Goal: Transaction & Acquisition: Purchase product/service

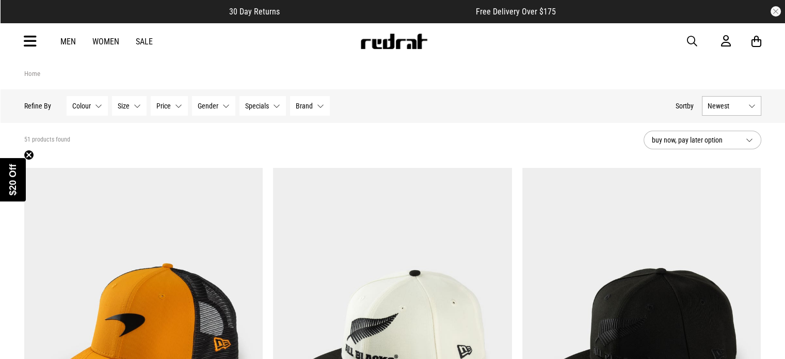
click at [149, 39] on link "Sale" at bounding box center [144, 42] width 17 height 10
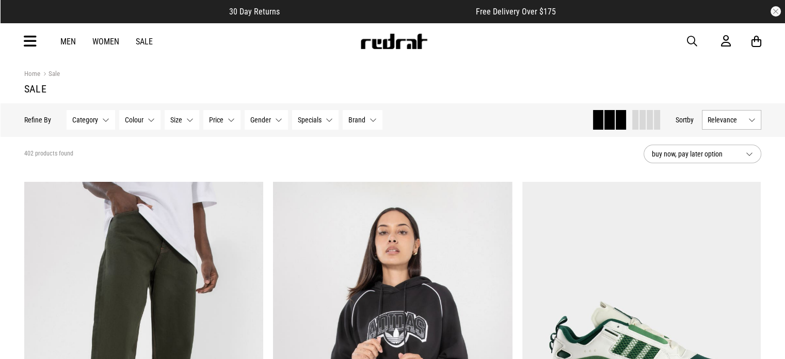
drag, startPoint x: 141, startPoint y: 176, endPoint x: 136, endPoint y: 175, distance: 5.2
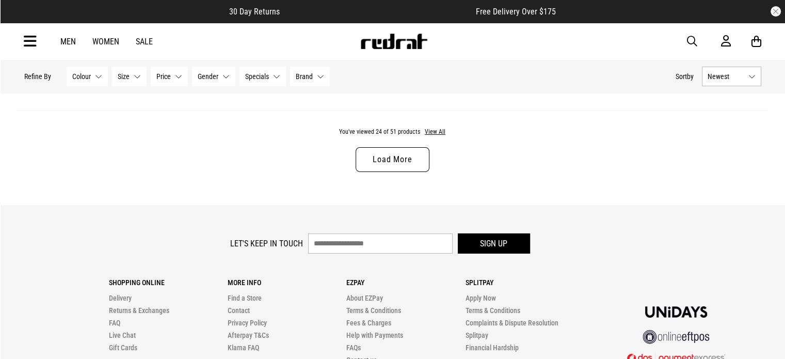
scroll to position [3355, 0]
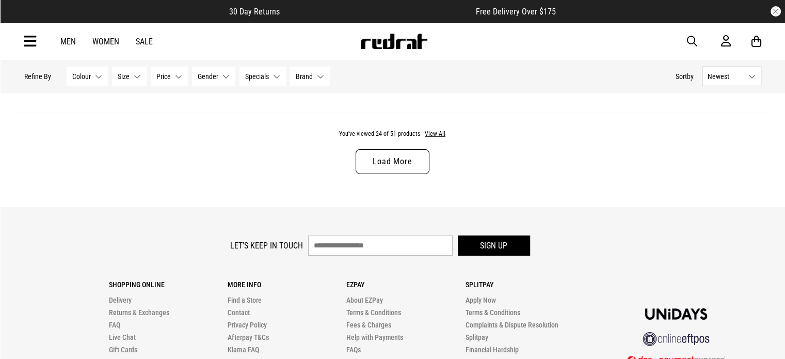
click at [391, 158] on link "Load More" at bounding box center [392, 161] width 73 height 25
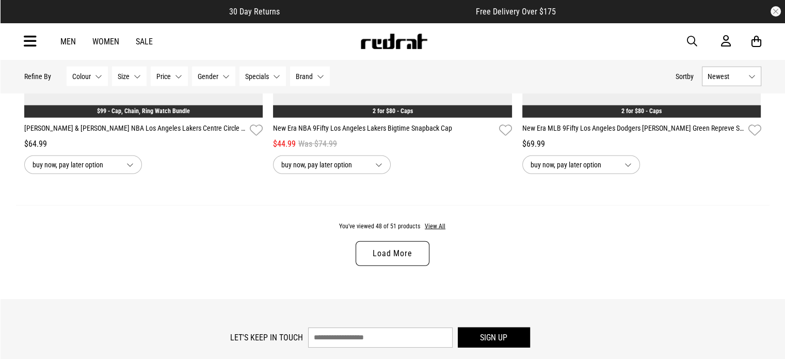
scroll to position [6555, 0]
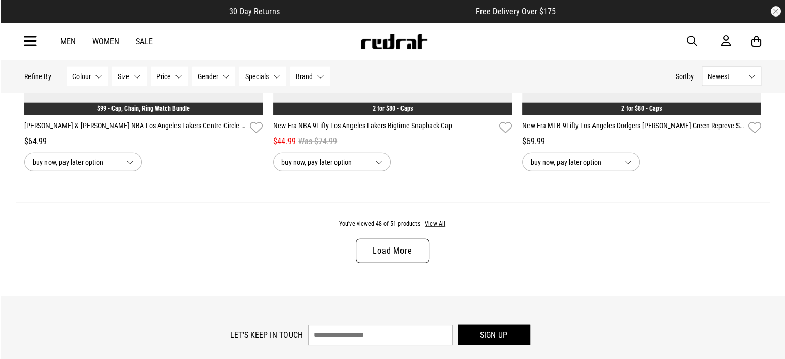
click at [392, 260] on link "Load More" at bounding box center [392, 250] width 73 height 25
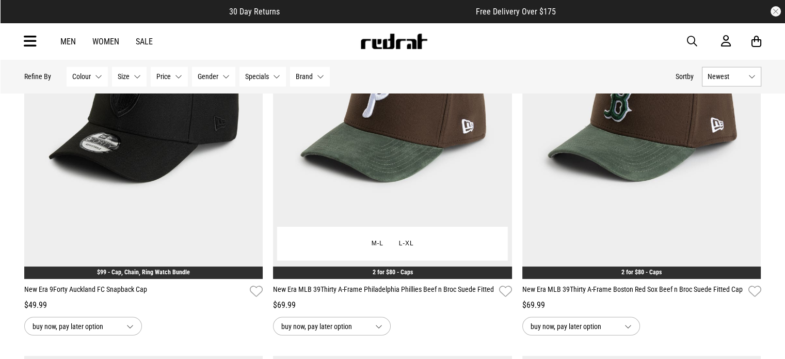
scroll to position [1858, 0]
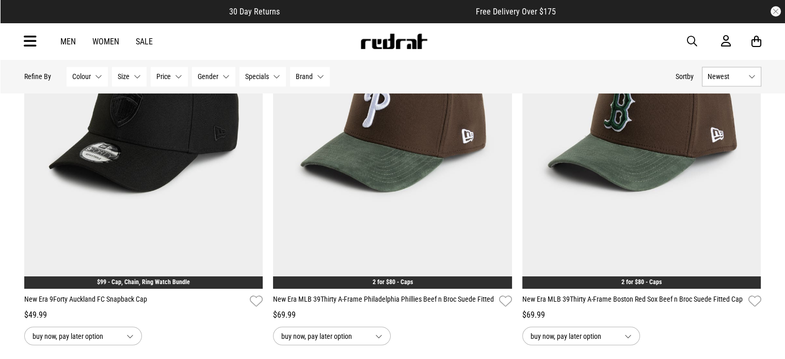
click at [71, 43] on link "Men" at bounding box center [67, 42] width 15 height 10
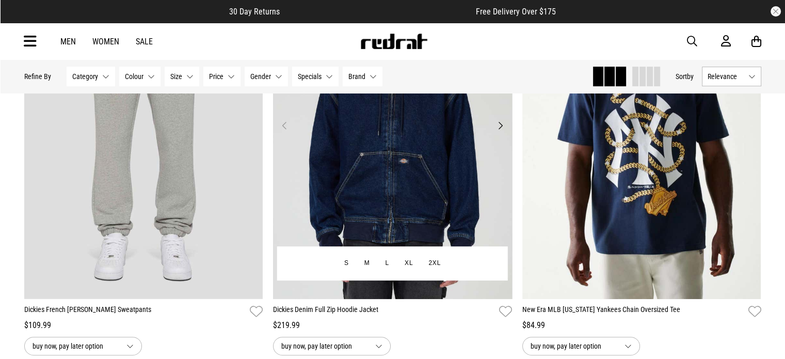
scroll to position [206, 0]
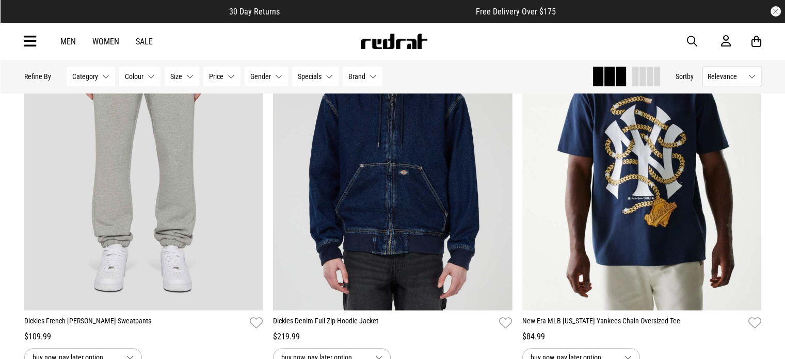
click at [325, 73] on button "Specials None selected" at bounding box center [315, 77] width 46 height 20
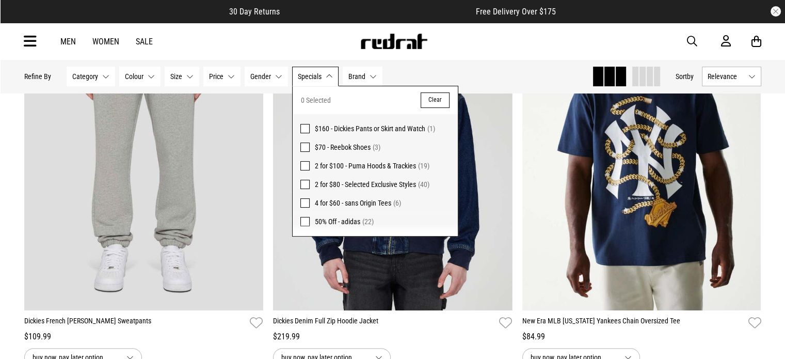
click at [102, 77] on button "Category None selected" at bounding box center [91, 77] width 49 height 20
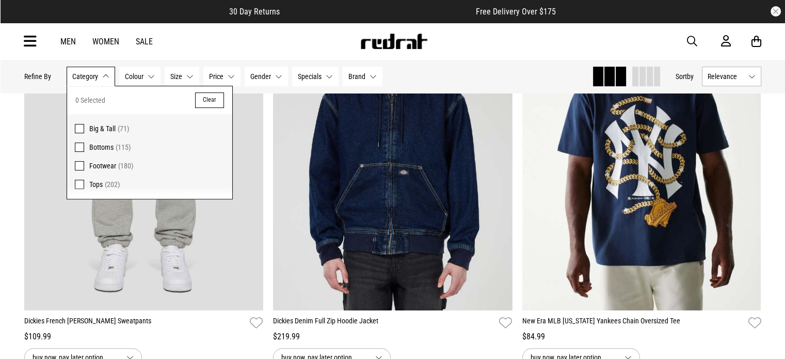
click at [80, 148] on span at bounding box center [79, 146] width 9 height 9
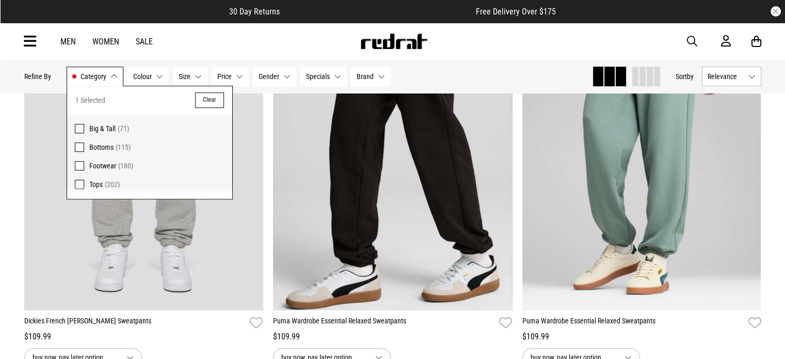
click at [464, 54] on div "Men Women Sale Sign in New Back Footwear Back Mens Back Womens Back Youth & Kid…" at bounding box center [393, 41] width 754 height 37
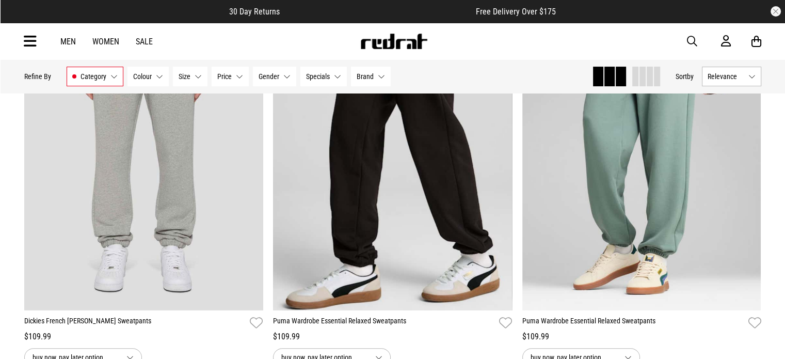
click at [284, 74] on button "Gender None selected" at bounding box center [274, 77] width 43 height 20
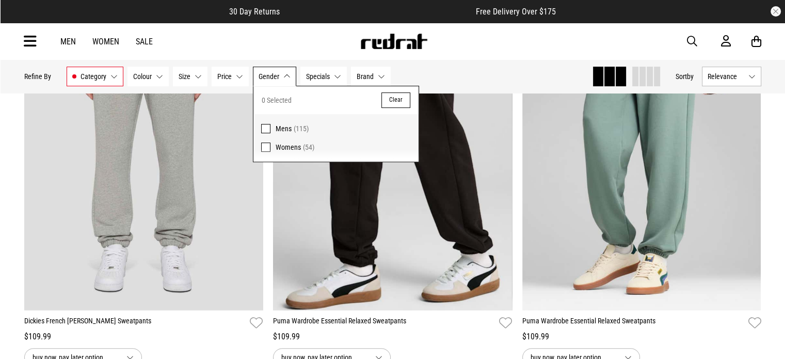
click at [264, 127] on span at bounding box center [265, 128] width 9 height 9
click at [446, 70] on div "Hide Refine s Refine By Filters Category Bottoms Category 1 Selected Clear Big …" at bounding box center [303, 76] width 559 height 23
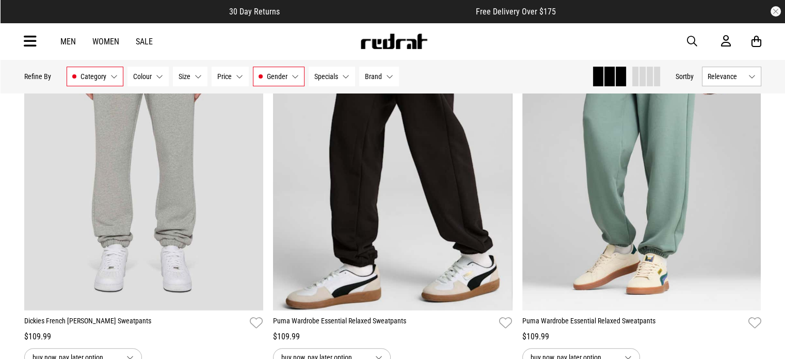
click at [200, 77] on button "Size None selected" at bounding box center [190, 77] width 35 height 20
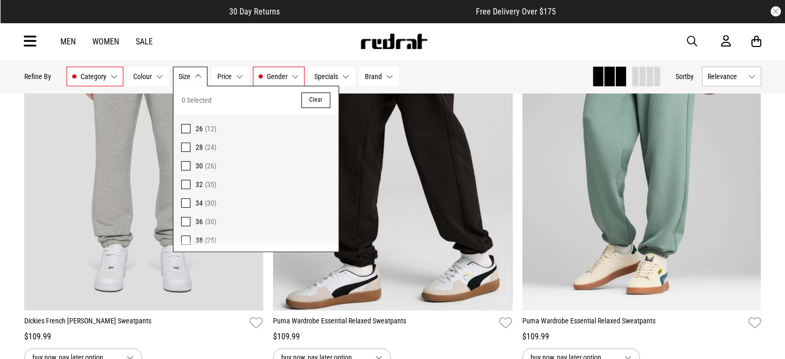
click at [183, 222] on span at bounding box center [185, 221] width 9 height 9
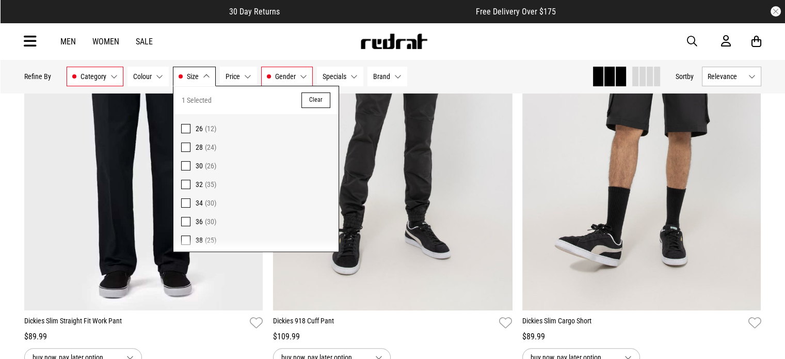
click at [182, 242] on span at bounding box center [185, 239] width 9 height 9
click at [512, 55] on div "Men Women Sale Sign in New Back Footwear Back Mens Back Womens Back Youth & Kid…" at bounding box center [393, 41] width 754 height 37
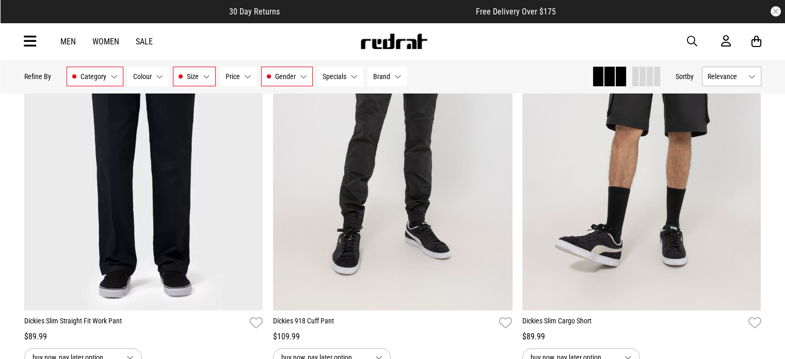
click at [481, 62] on div "Hide Refine s Refine By Filters Category Bottoms Category 1 Selected Clear Bott…" at bounding box center [393, 76] width 754 height 33
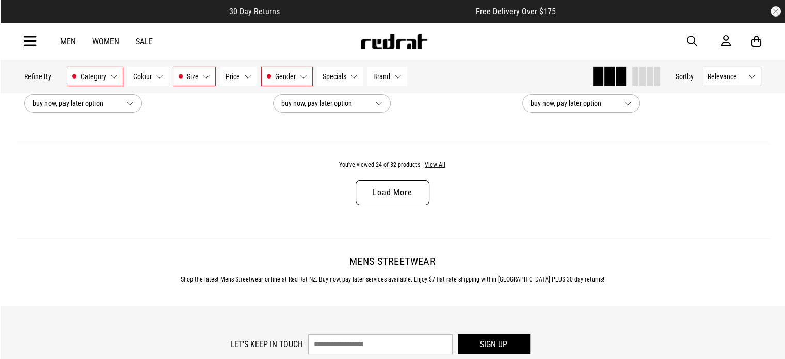
scroll to position [3316, 0]
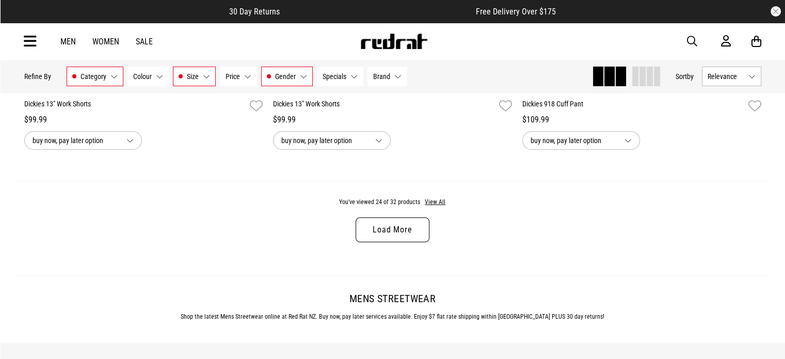
click at [398, 233] on link "Load More" at bounding box center [392, 229] width 73 height 25
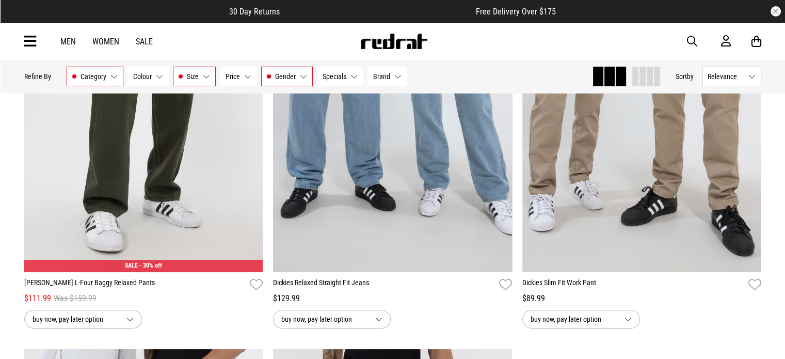
scroll to position [3883, 0]
